Goal: Information Seeking & Learning: Learn about a topic

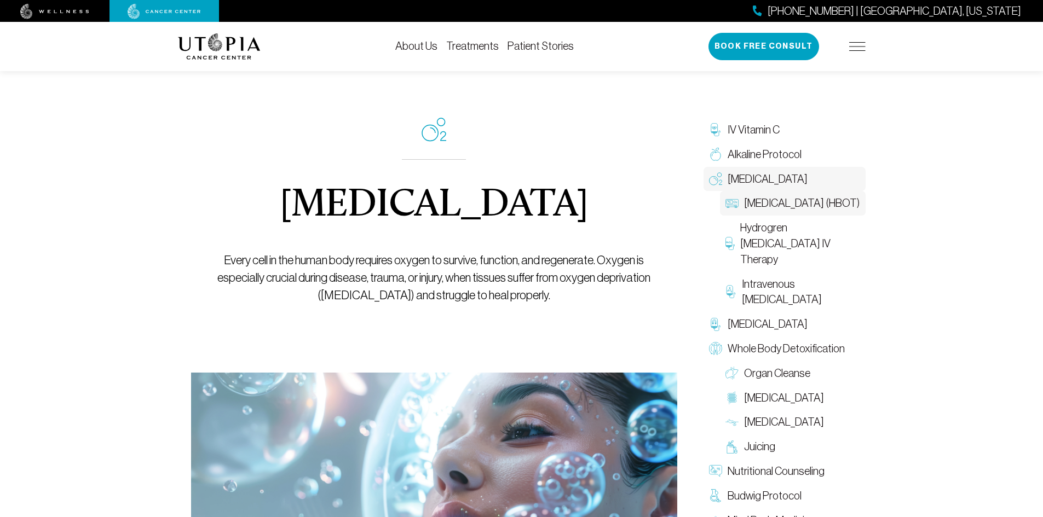
click at [767, 211] on span "[MEDICAL_DATA] (HBOT)" at bounding box center [801, 203] width 115 height 16
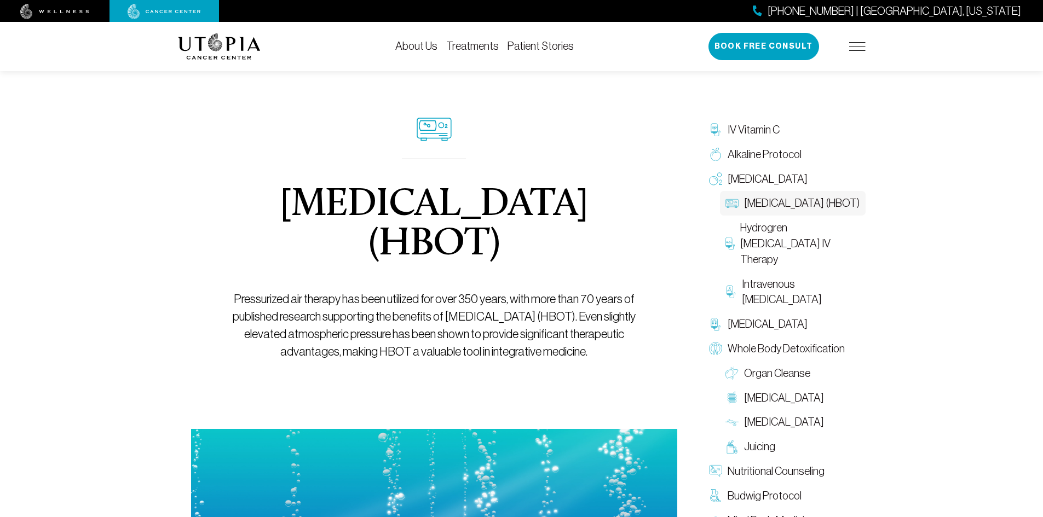
click at [473, 40] on link "Treatments" at bounding box center [472, 46] width 53 height 12
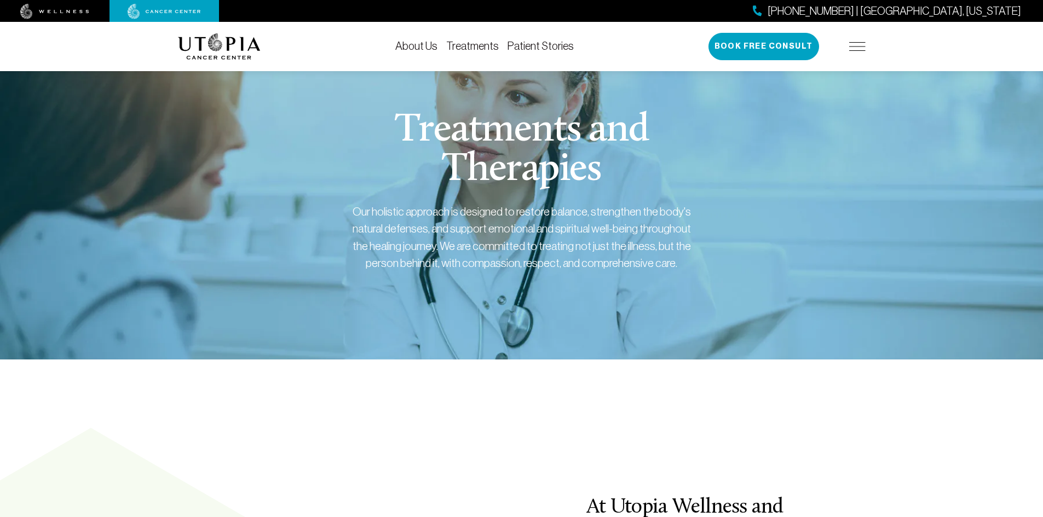
click at [472, 46] on link "Treatments" at bounding box center [472, 46] width 53 height 12
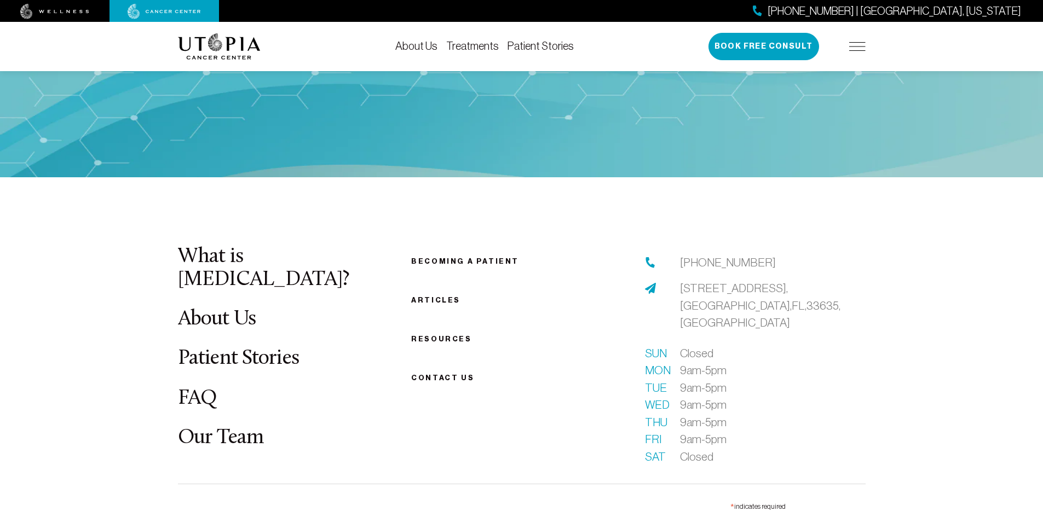
scroll to position [2426, 0]
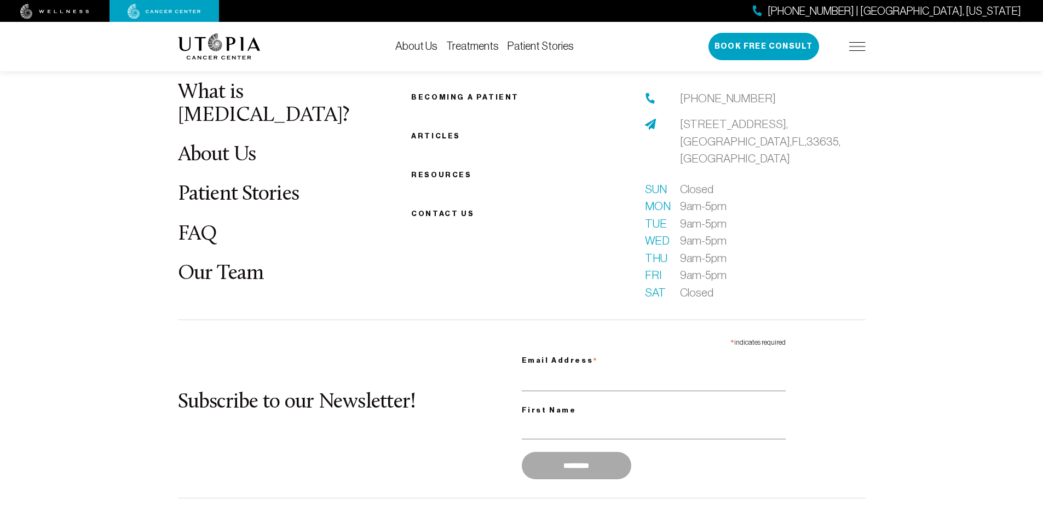
click at [249, 263] on link "Our Team" at bounding box center [221, 273] width 86 height 21
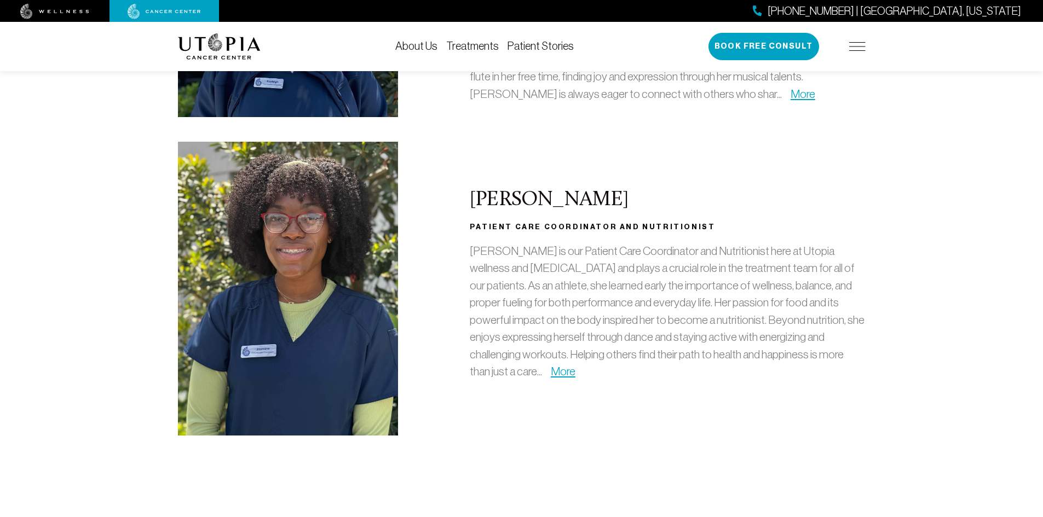
scroll to position [3284, 0]
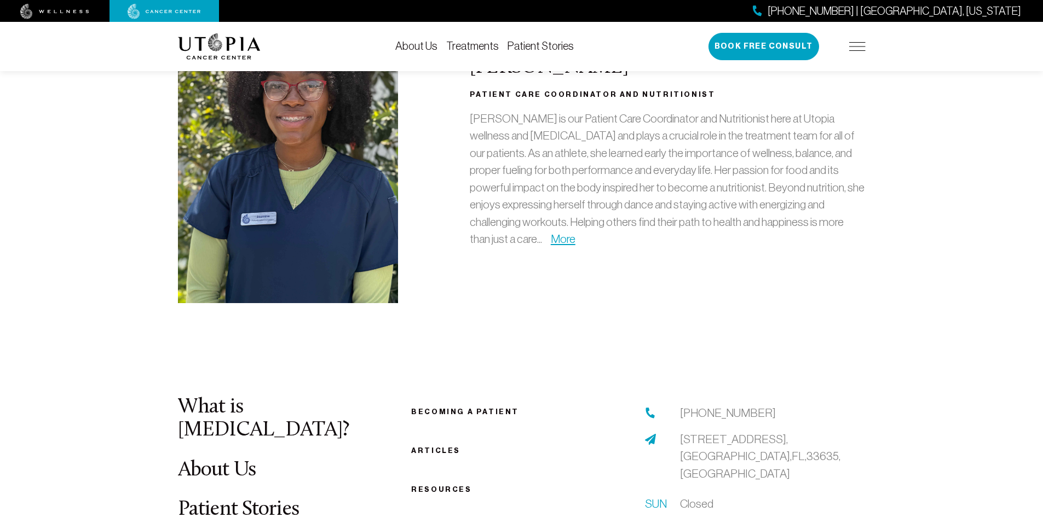
click at [471, 408] on link "Becoming a patient" at bounding box center [465, 412] width 108 height 8
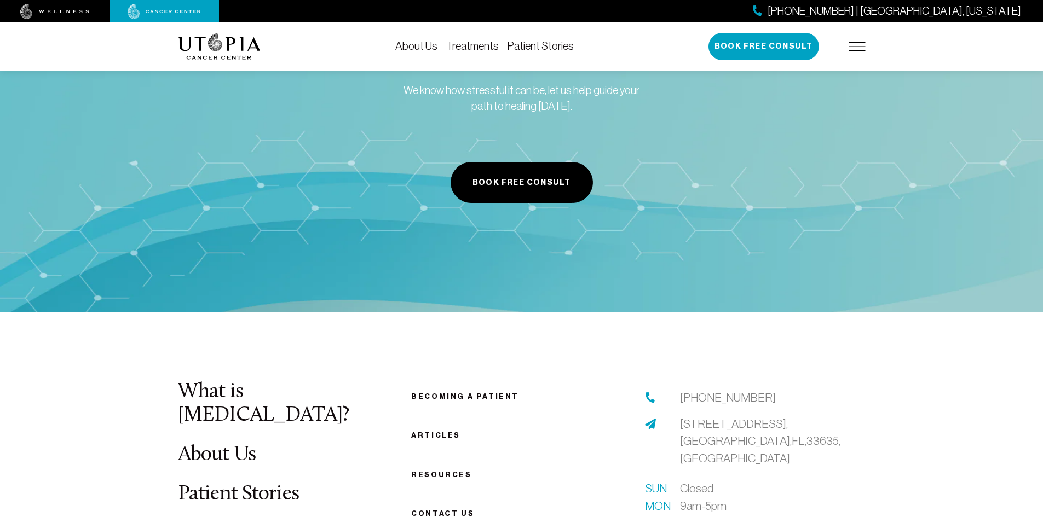
scroll to position [1300, 0]
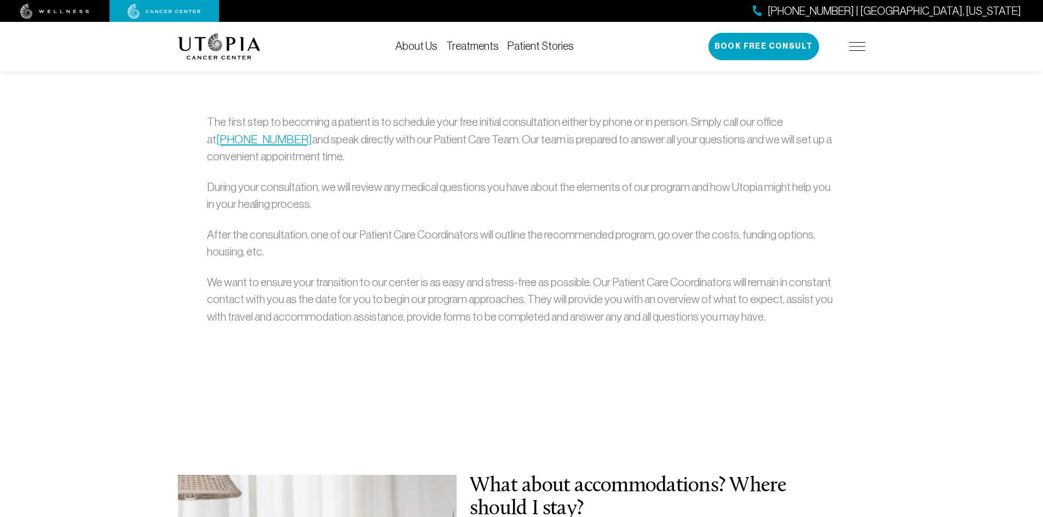
click at [462, 47] on link "Treatments" at bounding box center [472, 46] width 53 height 12
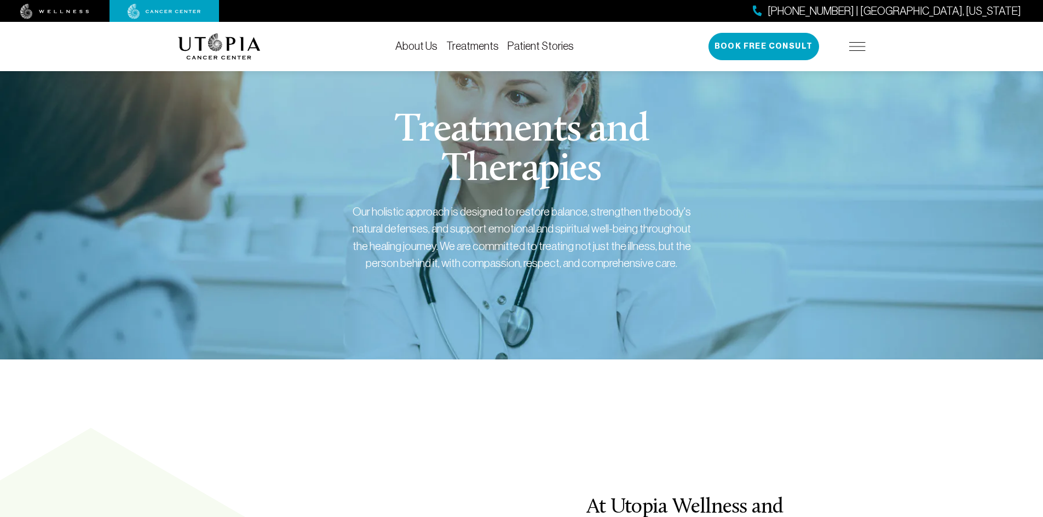
click at [519, 40] on link "Patient Stories" at bounding box center [540, 46] width 66 height 12
